Goal: Task Accomplishment & Management: Use online tool/utility

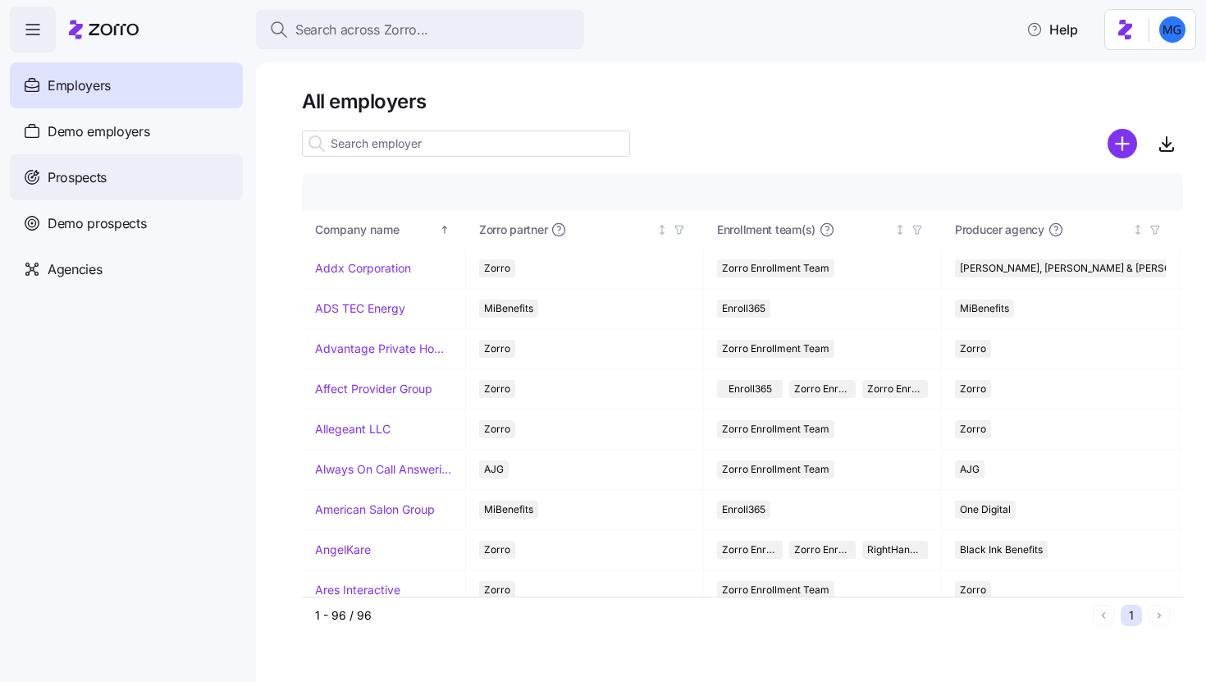
click at [144, 190] on div "Prospects" at bounding box center [126, 177] width 233 height 46
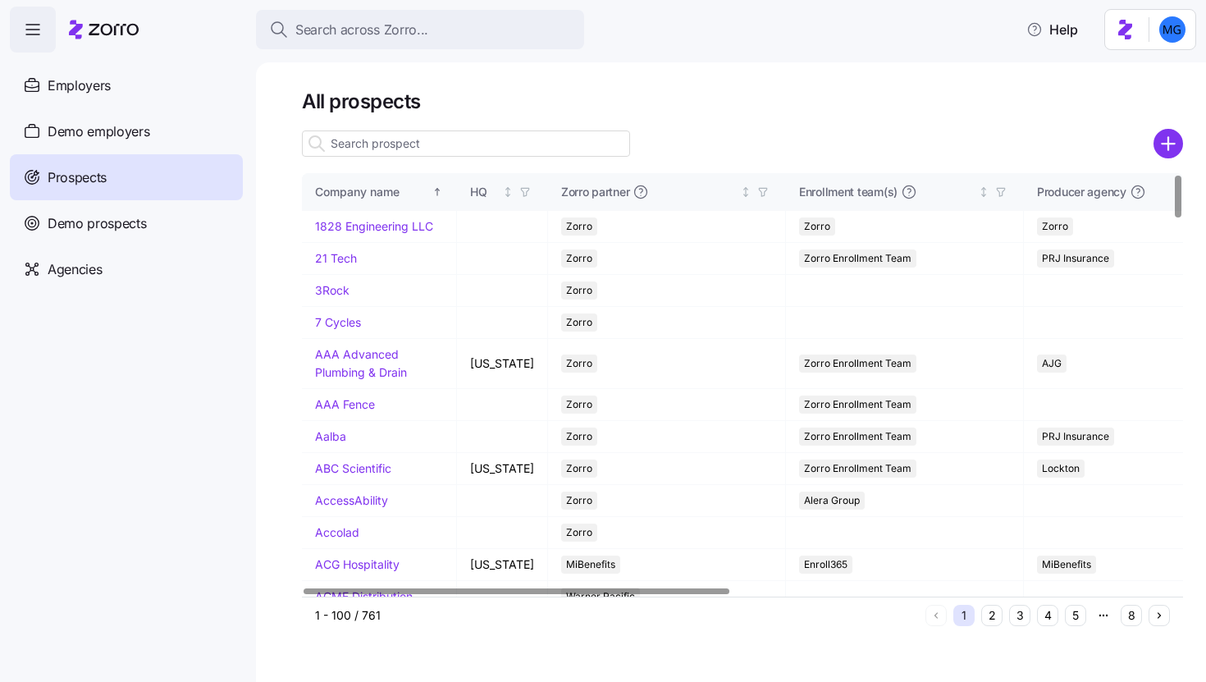
click at [381, 149] on input at bounding box center [466, 143] width 328 height 26
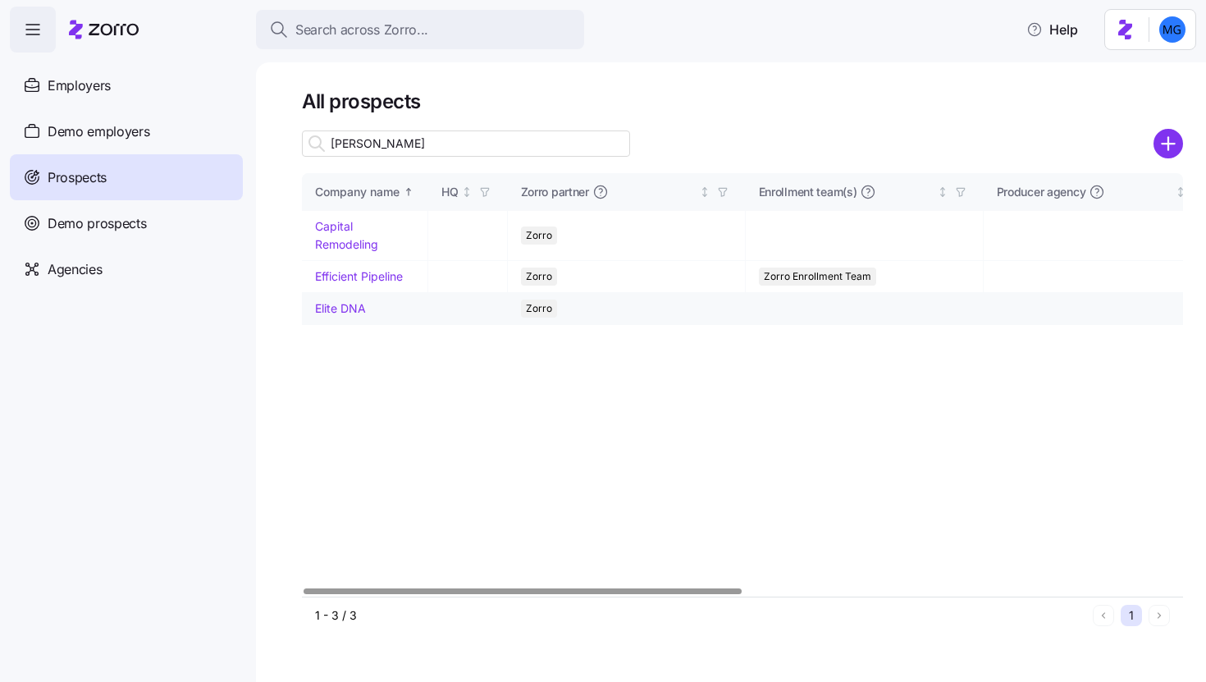
type input "[PERSON_NAME]"
click at [343, 305] on link "Elite DNA" at bounding box center [340, 308] width 51 height 14
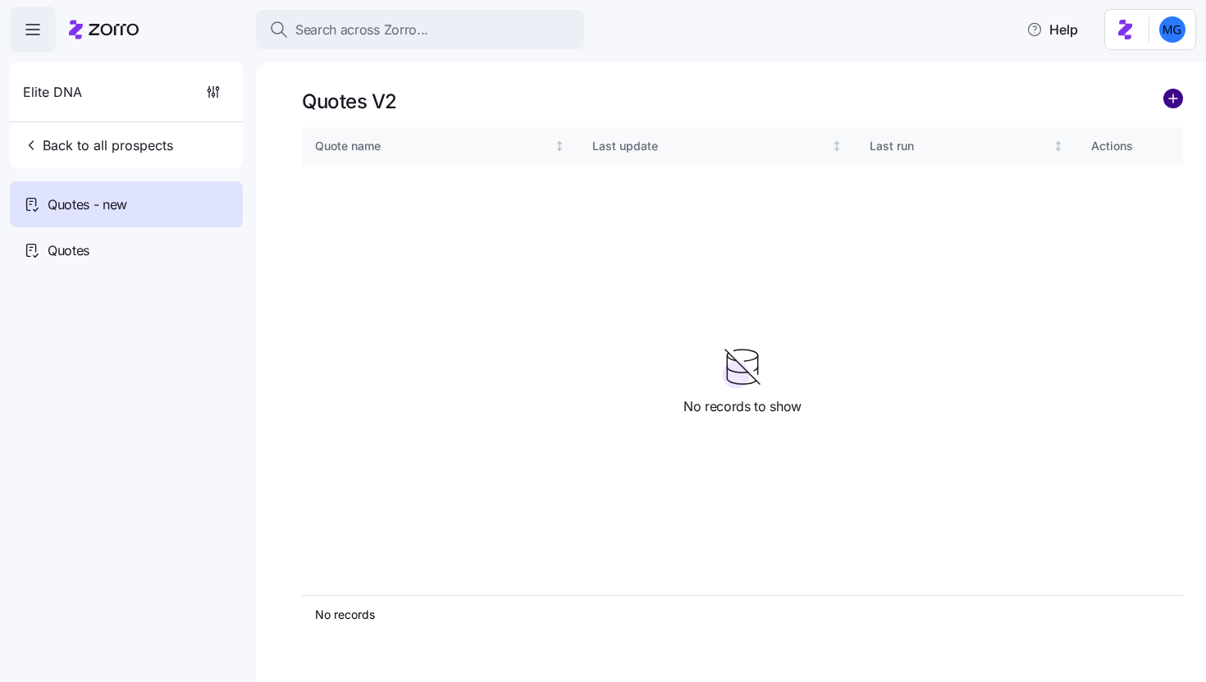
click at [1181, 94] on circle "add icon" at bounding box center [1173, 98] width 18 height 18
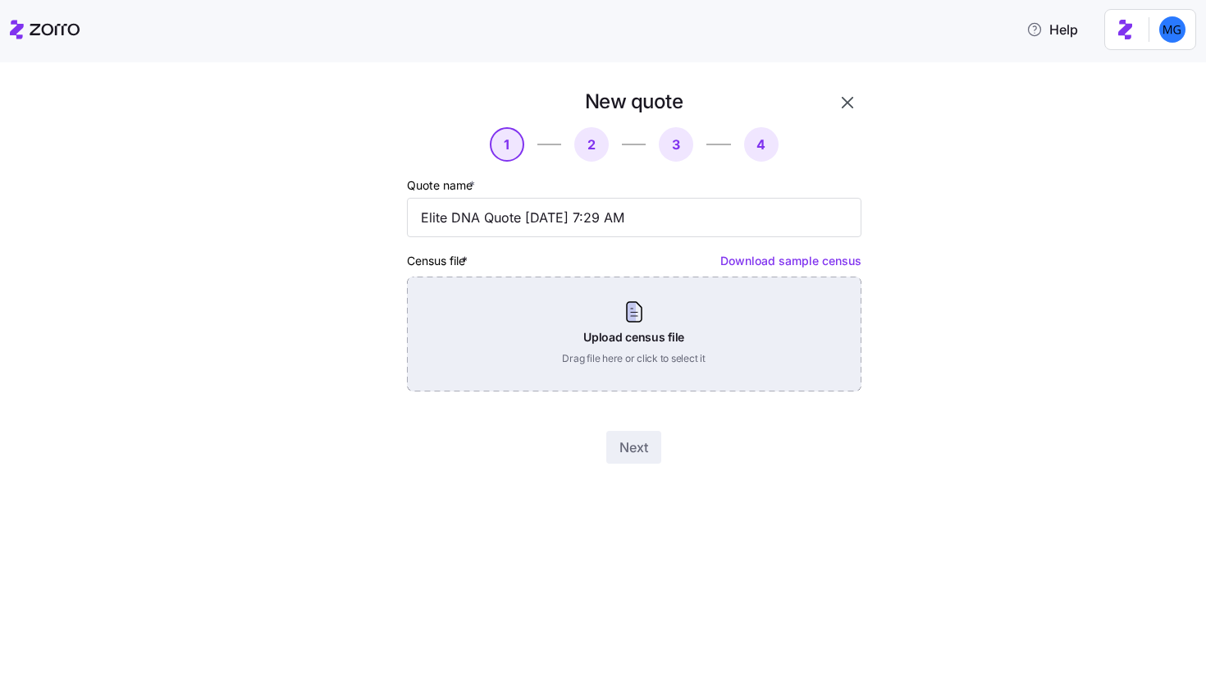
click at [676, 332] on div "Upload census file Drag file here or click to select it" at bounding box center [634, 333] width 454 height 115
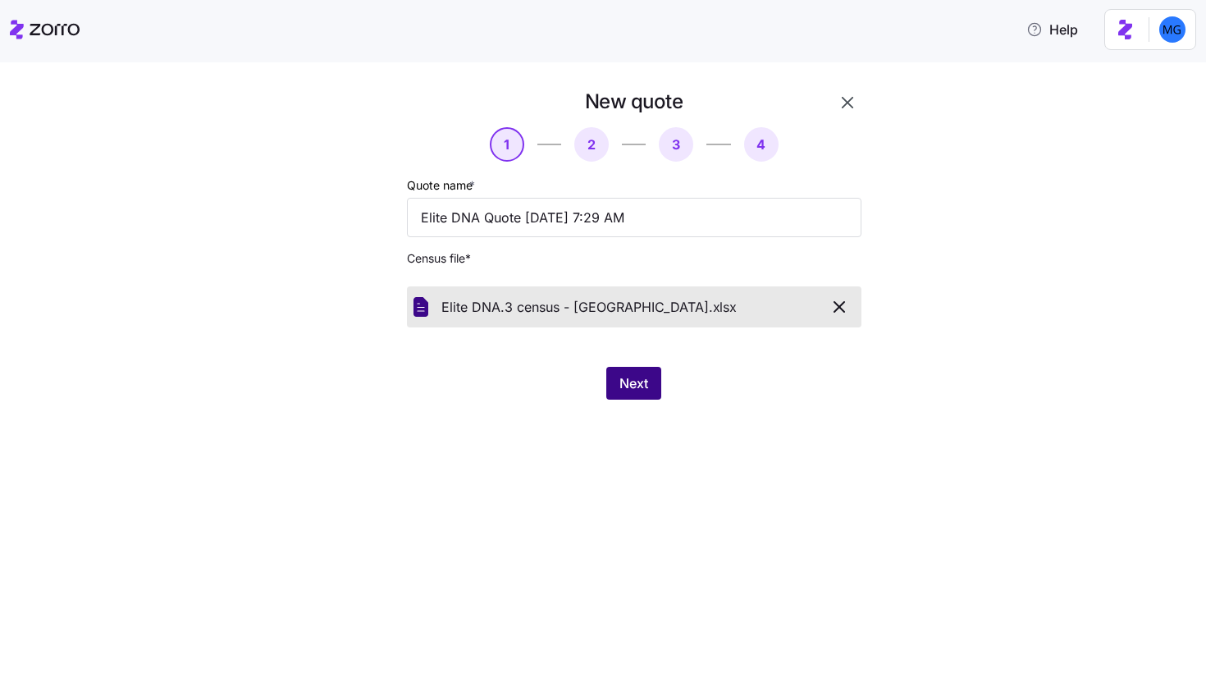
click at [644, 395] on button "Next" at bounding box center [633, 383] width 55 height 33
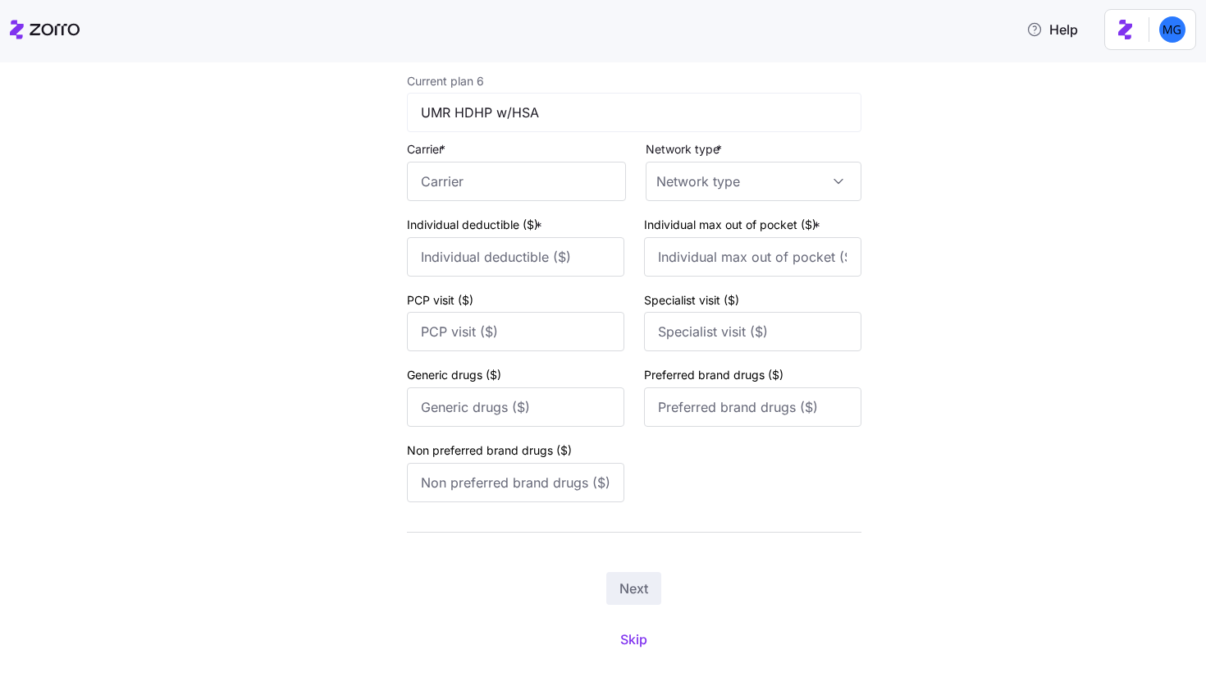
scroll to position [2559, 0]
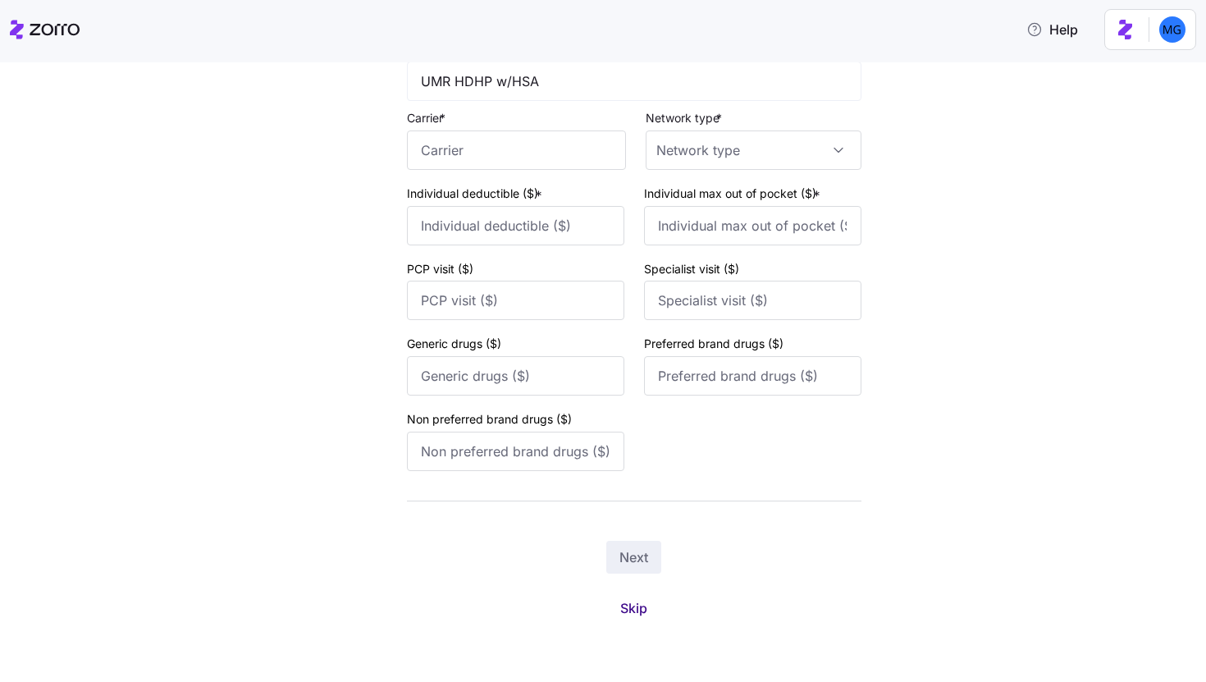
click at [627, 609] on span "Skip" at bounding box center [633, 608] width 27 height 20
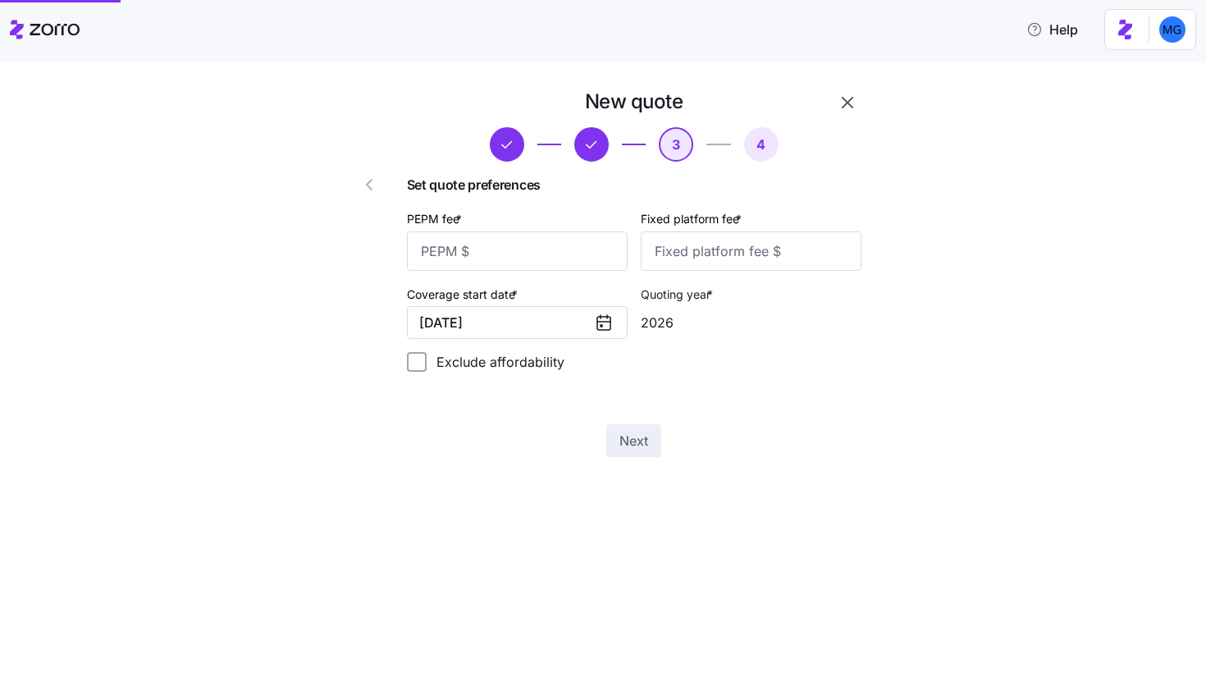
scroll to position [0, 0]
click at [590, 255] on input "PEPM fee *" at bounding box center [517, 250] width 221 height 39
type input "45"
click at [690, 253] on input "Fixed platform fee *" at bounding box center [751, 250] width 221 height 39
type input "100"
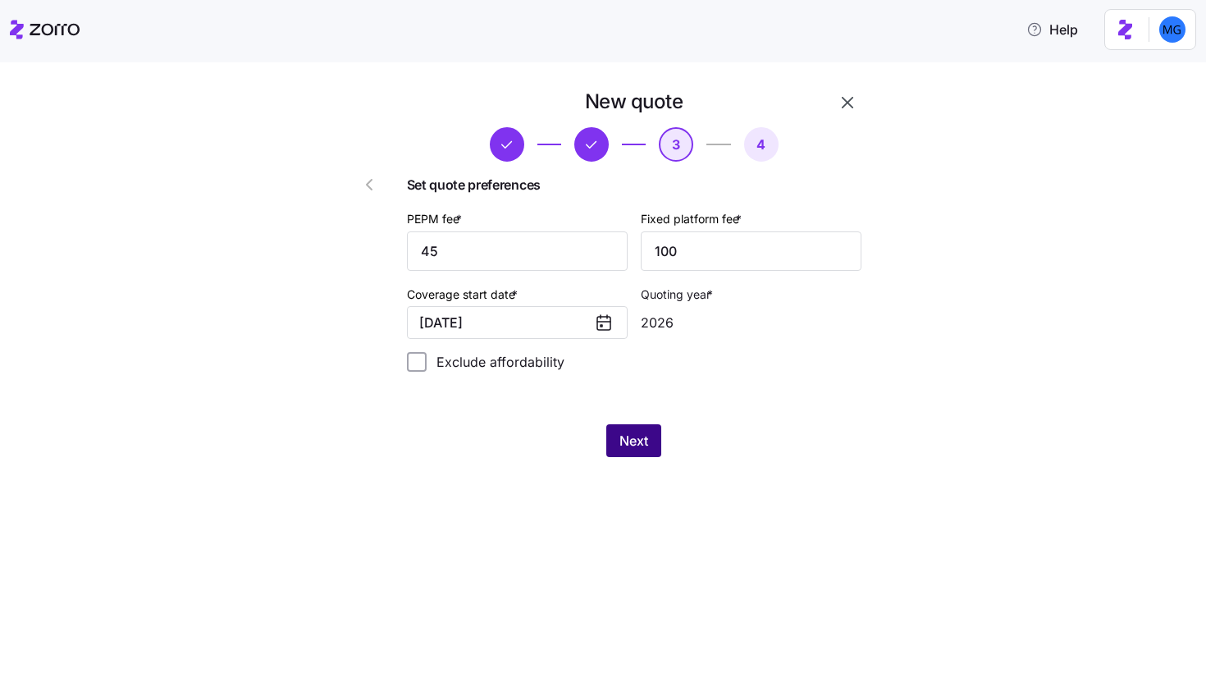
click at [651, 451] on button "Next" at bounding box center [633, 440] width 55 height 33
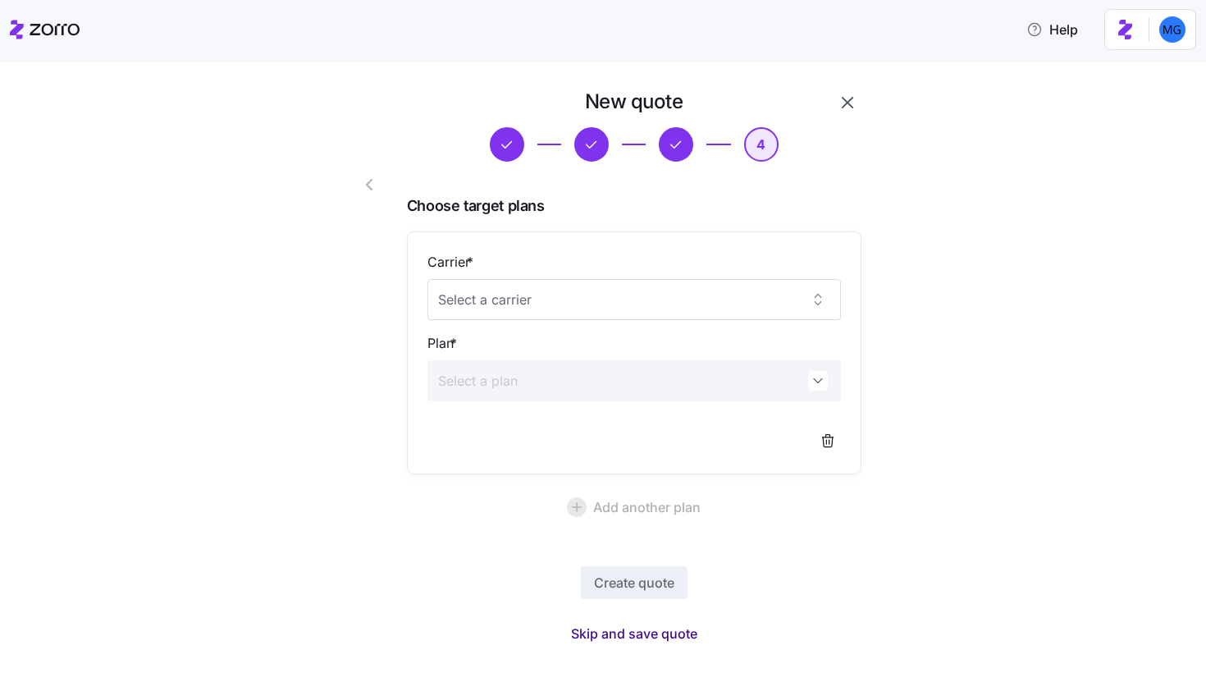
click at [627, 633] on span "Skip and save quote" at bounding box center [634, 633] width 126 height 20
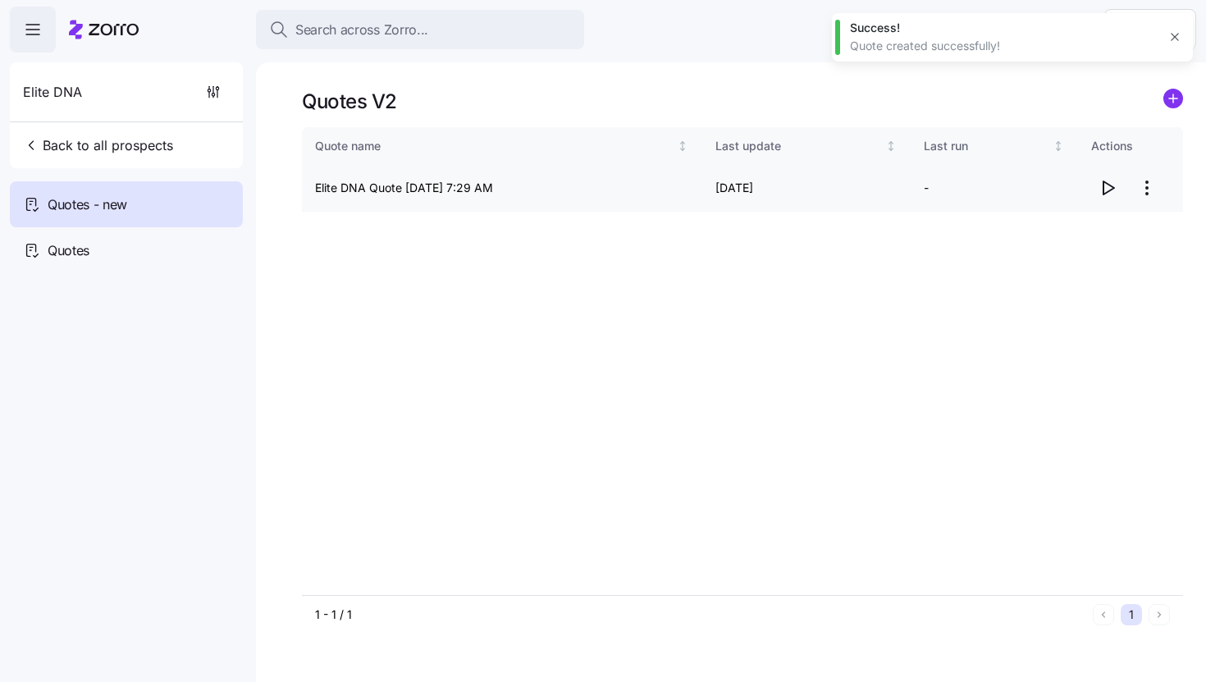
click at [1107, 188] on icon "button" at bounding box center [1108, 188] width 20 height 20
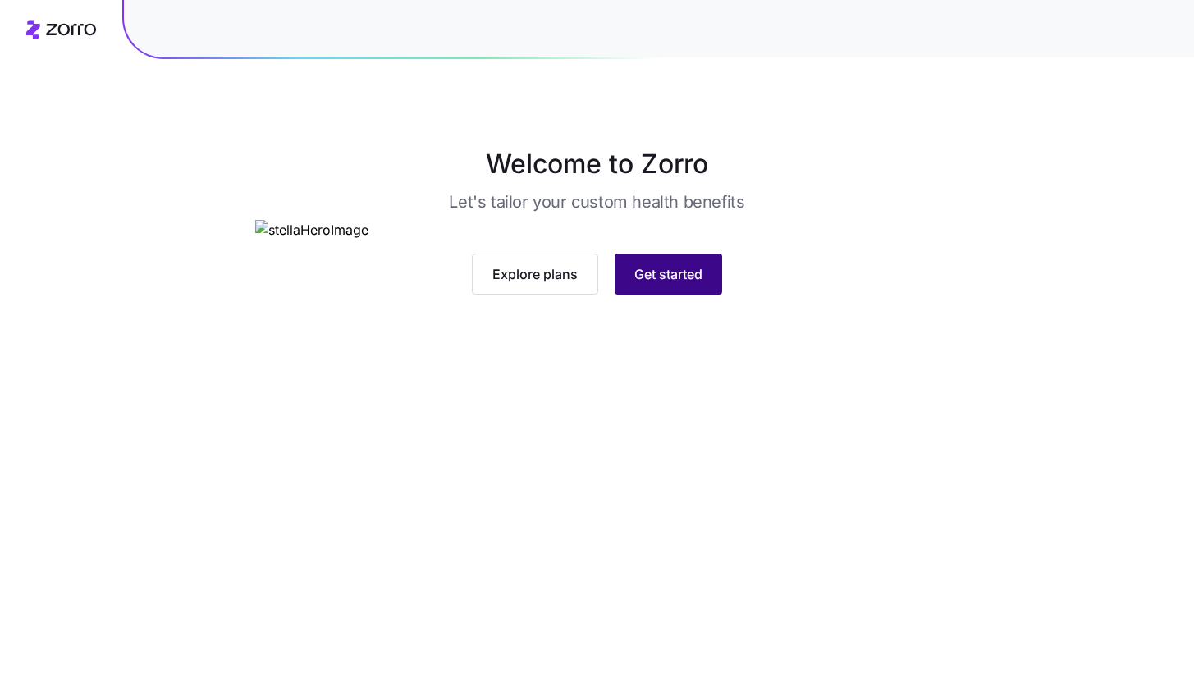
click at [719, 294] on button "Get started" at bounding box center [667, 273] width 107 height 41
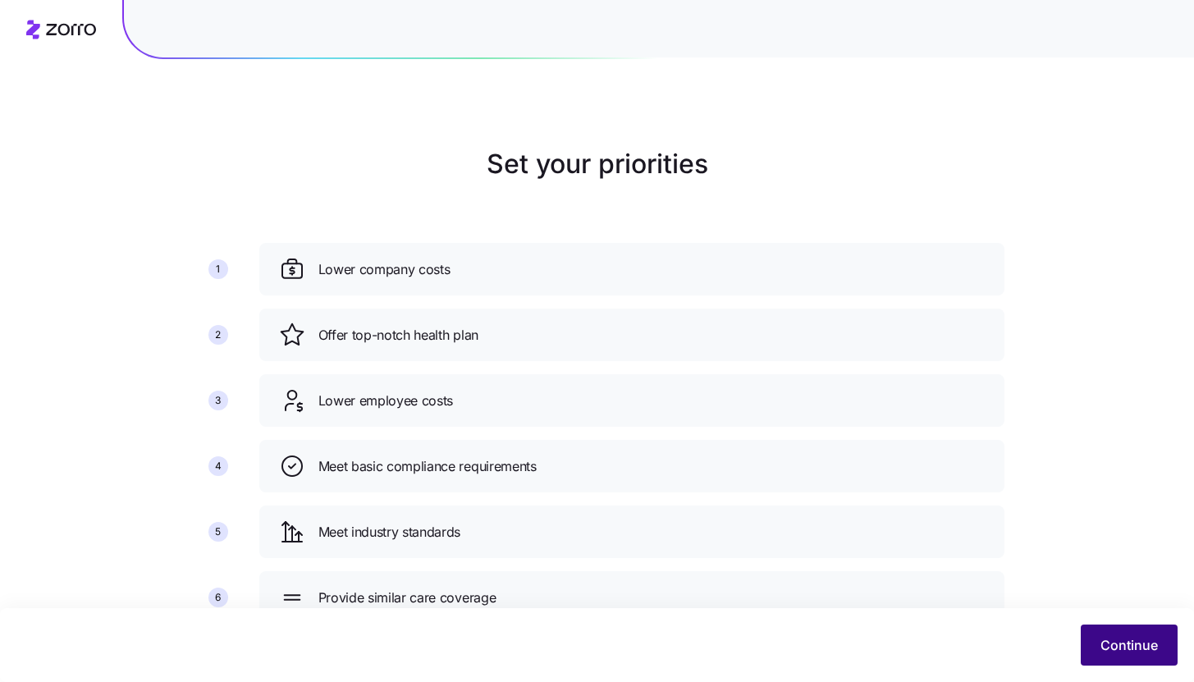
click at [1086, 641] on button "Continue" at bounding box center [1128, 644] width 97 height 41
click at [1123, 655] on button "Continue" at bounding box center [1128, 644] width 97 height 41
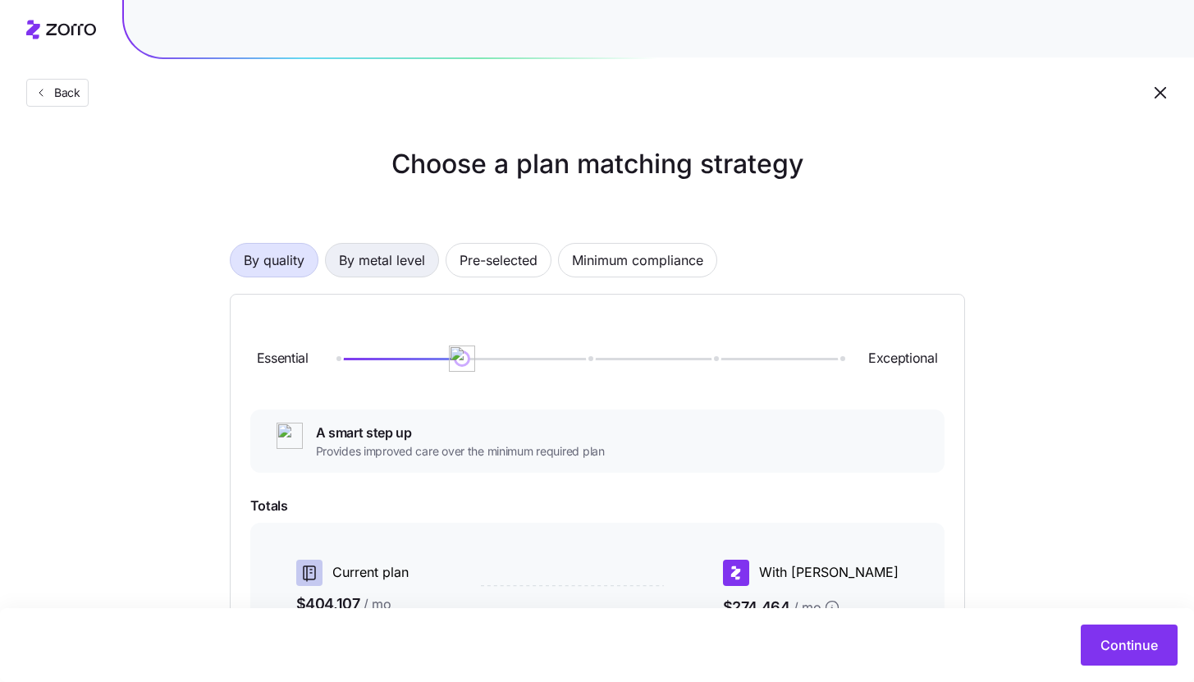
click at [401, 270] on span "By metal level" at bounding box center [382, 260] width 86 height 33
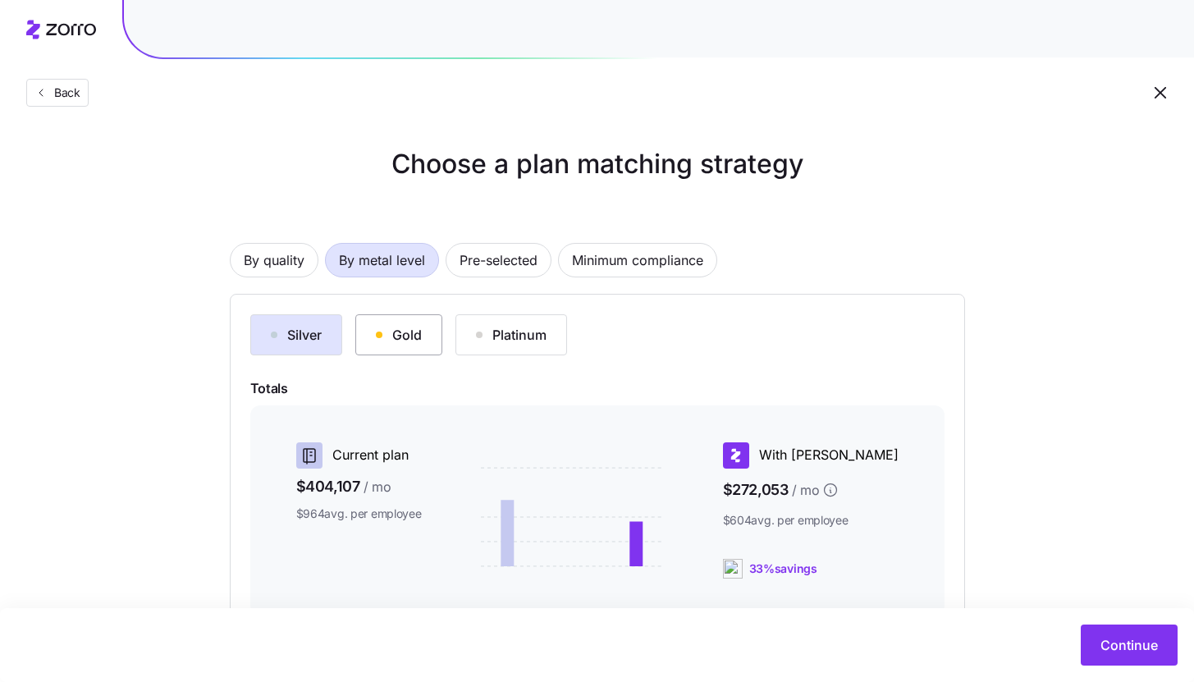
click at [427, 350] on button "Gold" at bounding box center [398, 334] width 87 height 41
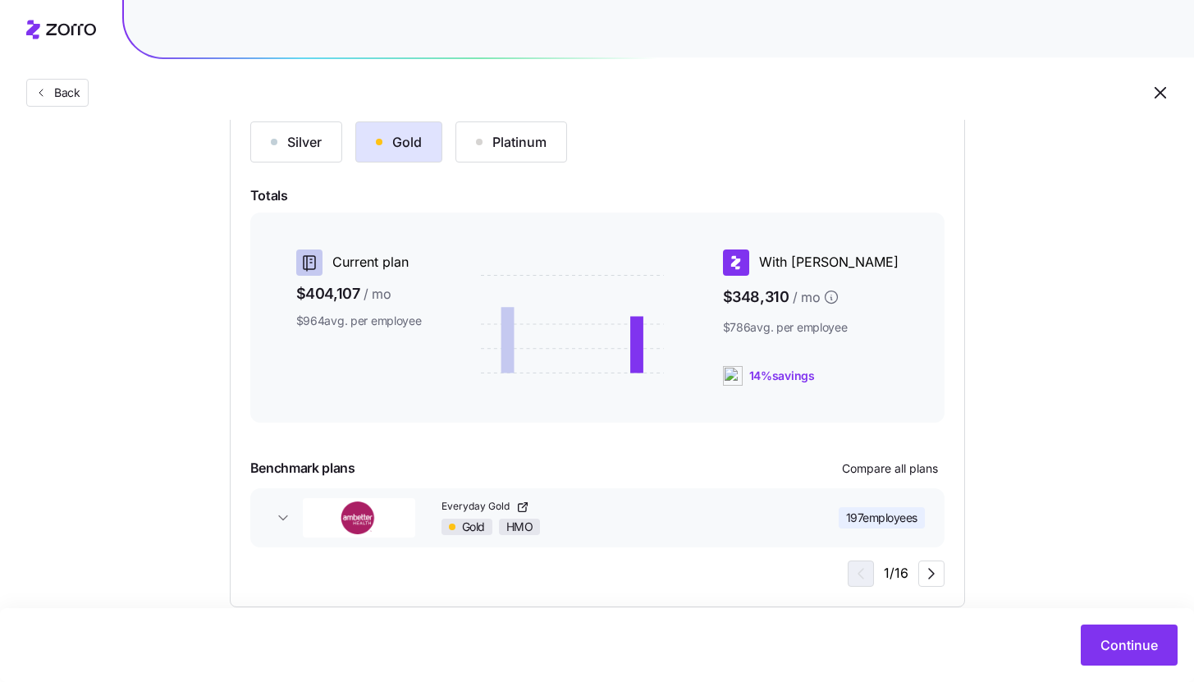
scroll to position [223, 0]
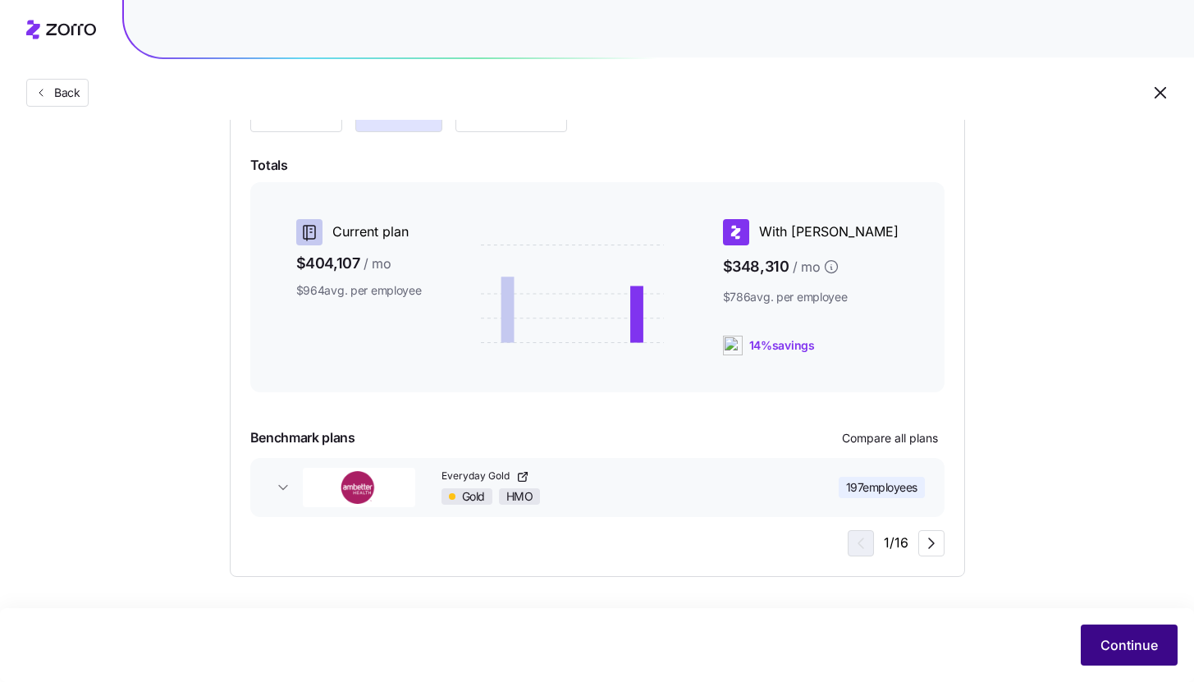
click at [1136, 651] on span "Continue" at bounding box center [1128, 645] width 57 height 20
click at [1125, 646] on span "Continue" at bounding box center [1128, 645] width 57 height 20
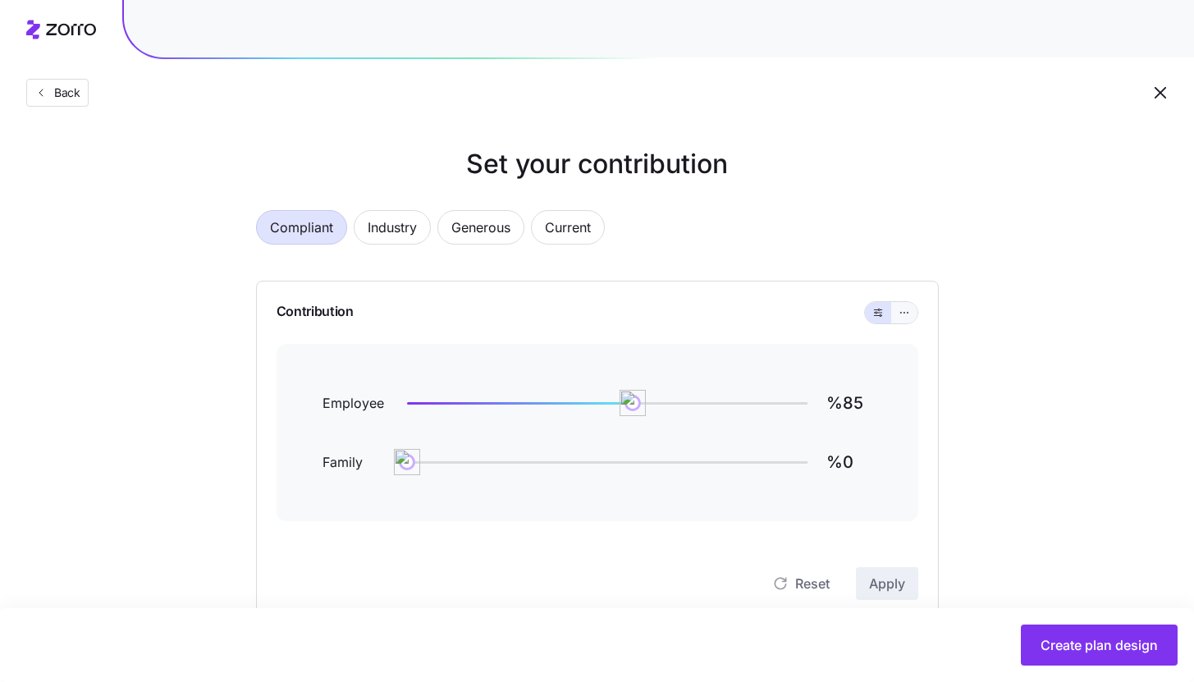
click at [914, 311] on button "button" at bounding box center [904, 312] width 26 height 21
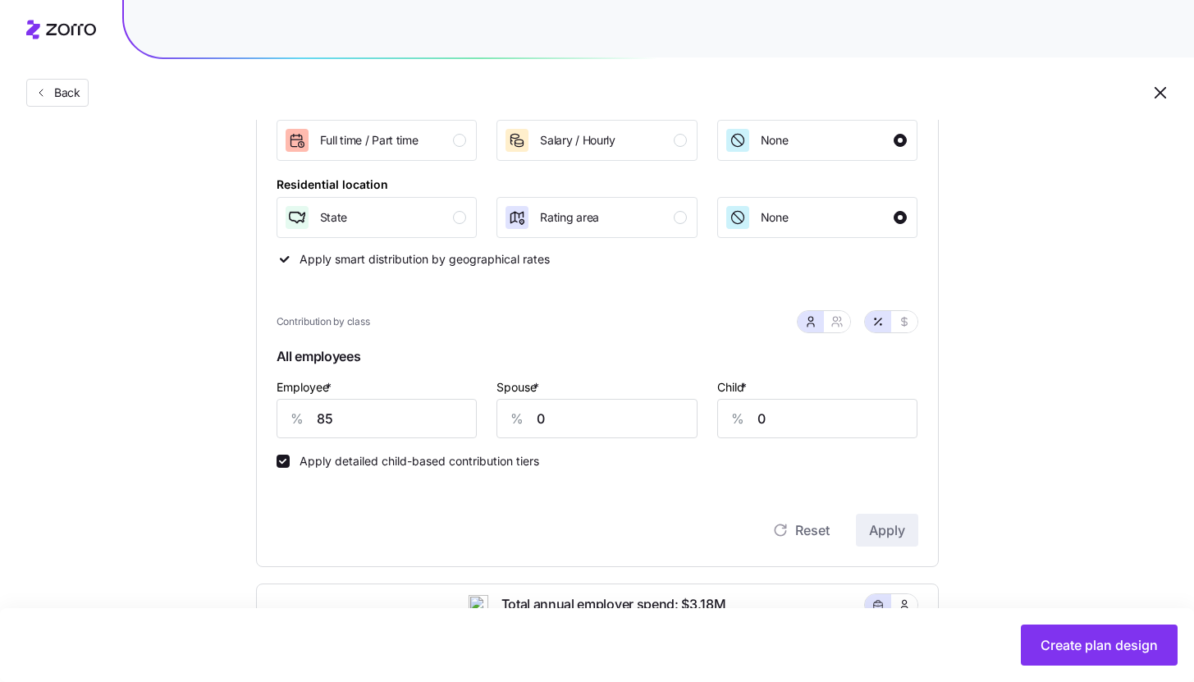
scroll to position [277, 0]
click at [450, 224] on div "State" at bounding box center [375, 215] width 183 height 26
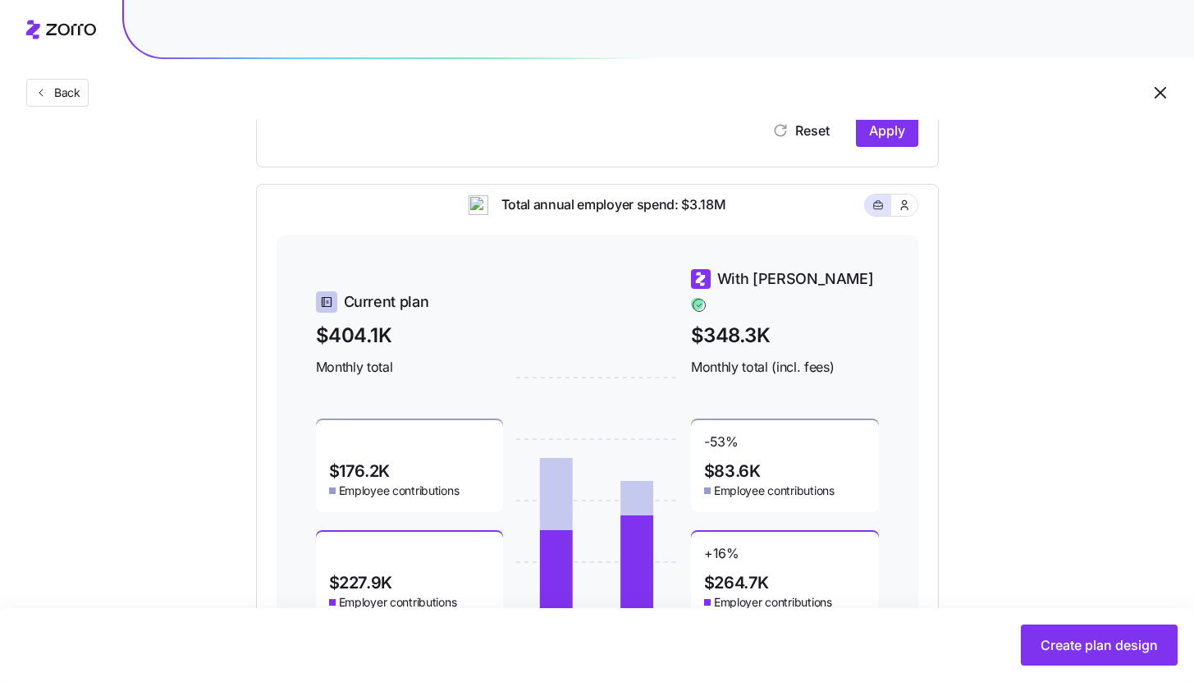
scroll to position [765, 0]
